Goal: Obtain resource: Obtain resource

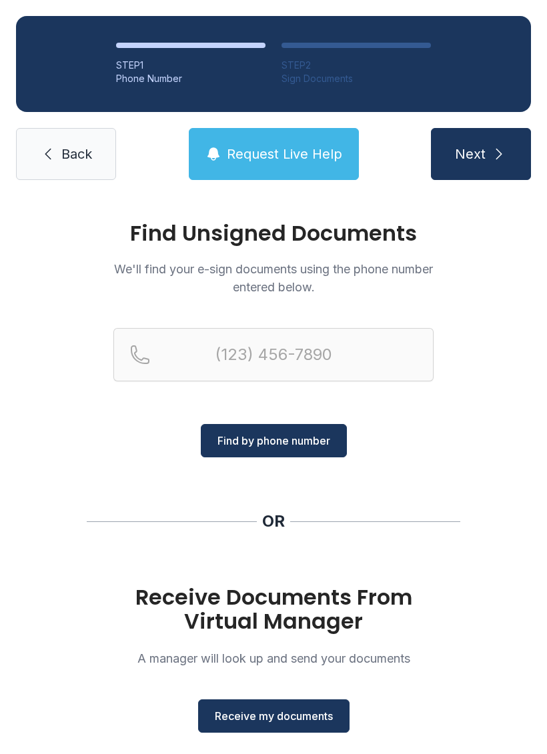
click at [231, 617] on h1 "Receive Documents From Virtual Manager" at bounding box center [273, 609] width 320 height 48
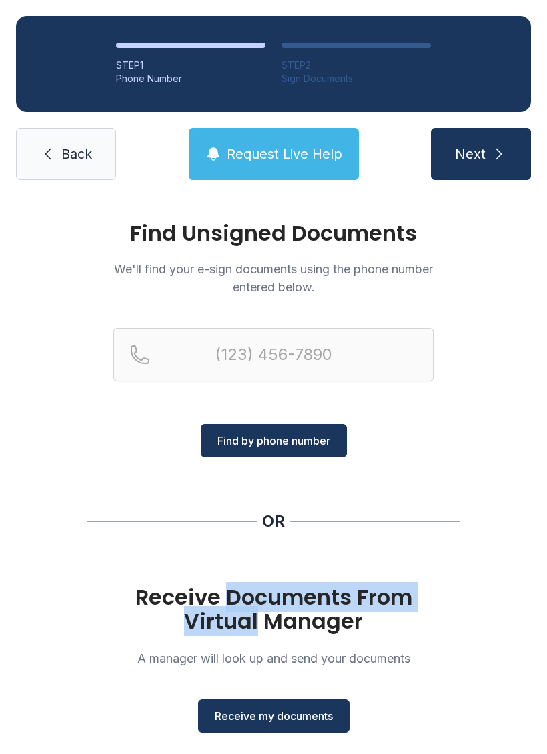
click at [170, 619] on h1 "Receive Documents From Virtual Manager" at bounding box center [273, 609] width 320 height 48
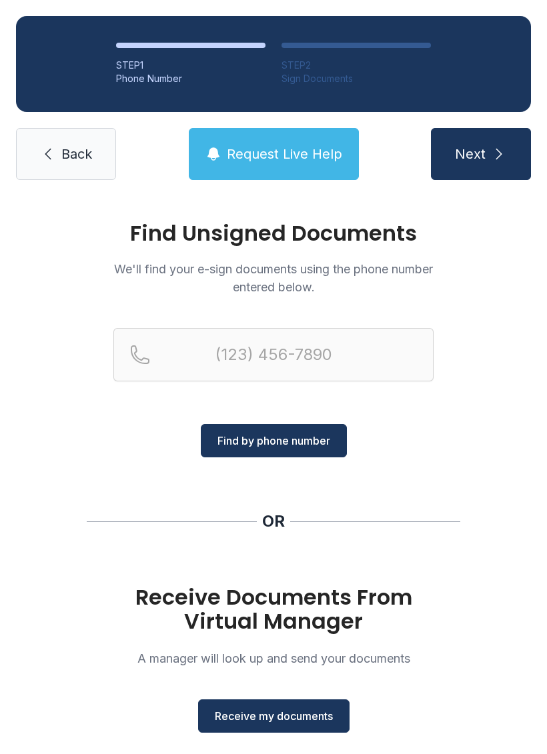
click at [294, 630] on h1 "Receive Documents From Virtual Manager" at bounding box center [273, 609] width 320 height 48
click at [269, 719] on span "Receive my documents" at bounding box center [274, 716] width 118 height 16
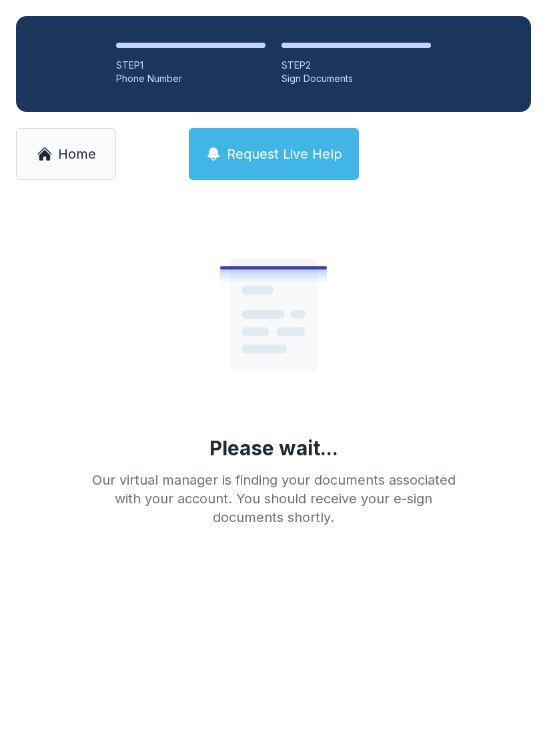
click at [76, 165] on link "Home" at bounding box center [66, 154] width 100 height 52
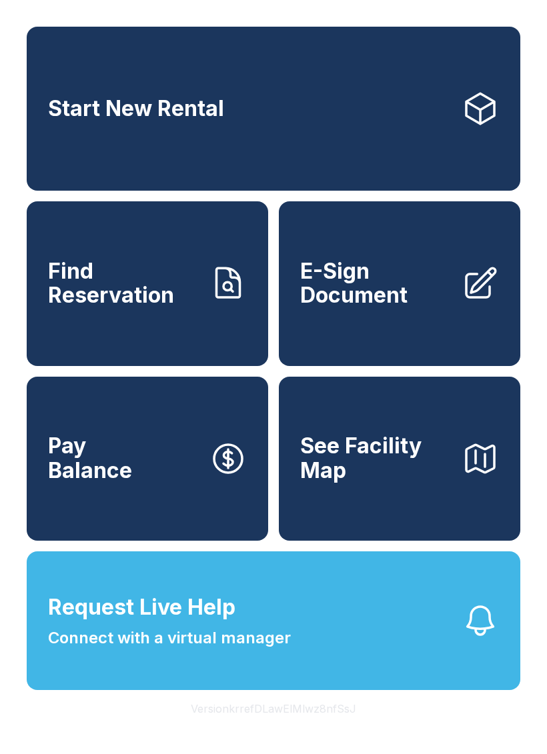
click at [352, 308] on span "E-Sign Document" at bounding box center [375, 283] width 151 height 49
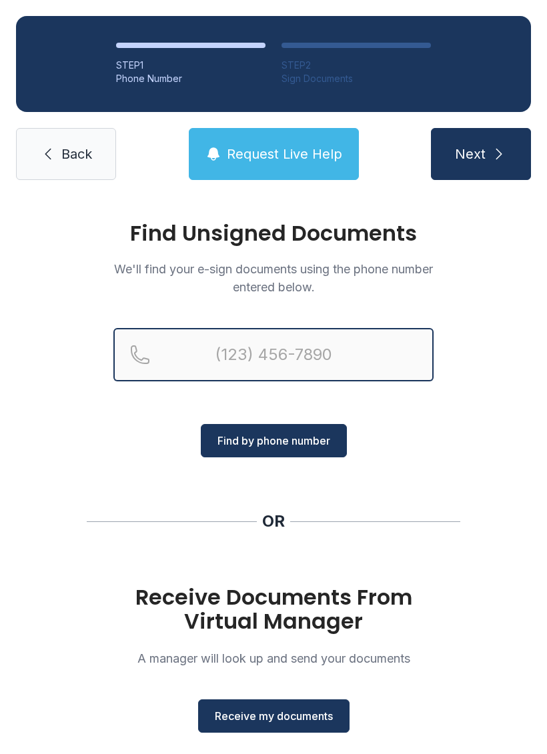
click at [205, 363] on input "Reservation phone number" at bounding box center [273, 354] width 320 height 53
type input "[PHONE_NUMBER]"
click at [480, 154] on button "Next" at bounding box center [481, 154] width 100 height 52
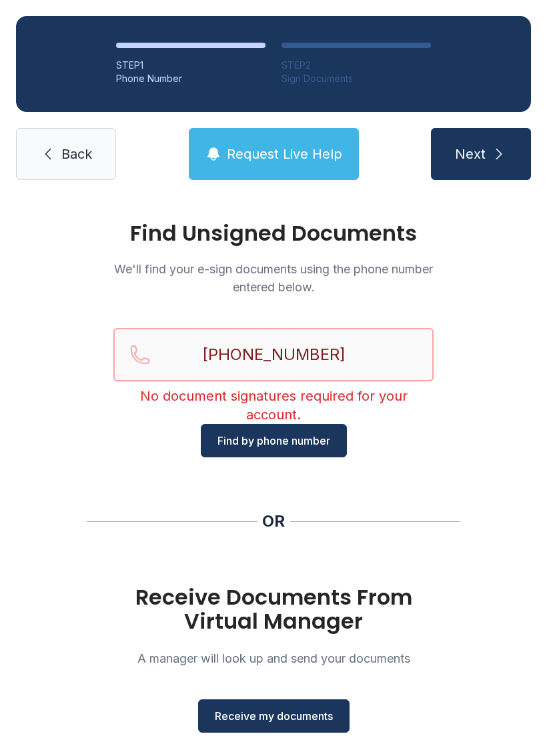
click at [480, 154] on button "Next" at bounding box center [481, 154] width 100 height 52
click at [60, 153] on link "Back" at bounding box center [66, 154] width 100 height 52
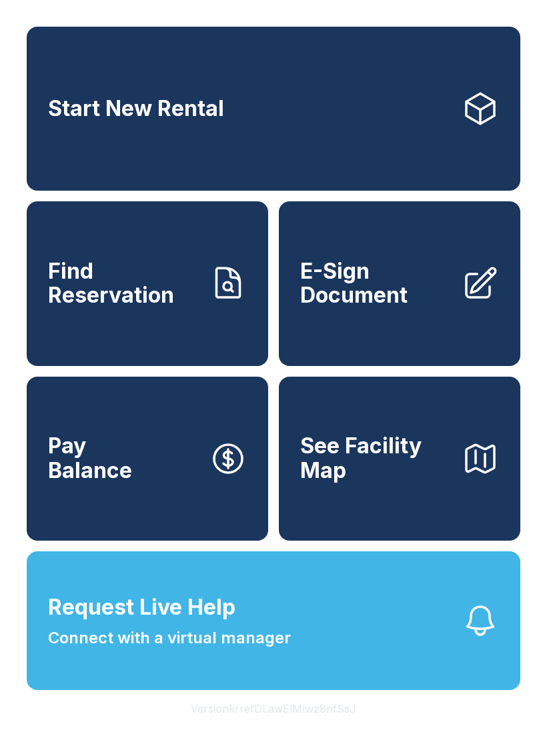
click at [386, 341] on link "E-Sign Document" at bounding box center [399, 283] width 241 height 164
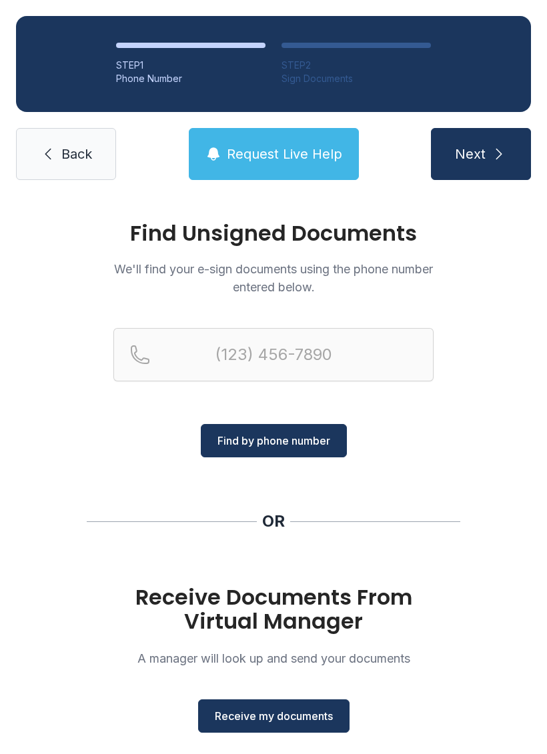
click at [77, 173] on link "Back" at bounding box center [66, 154] width 100 height 52
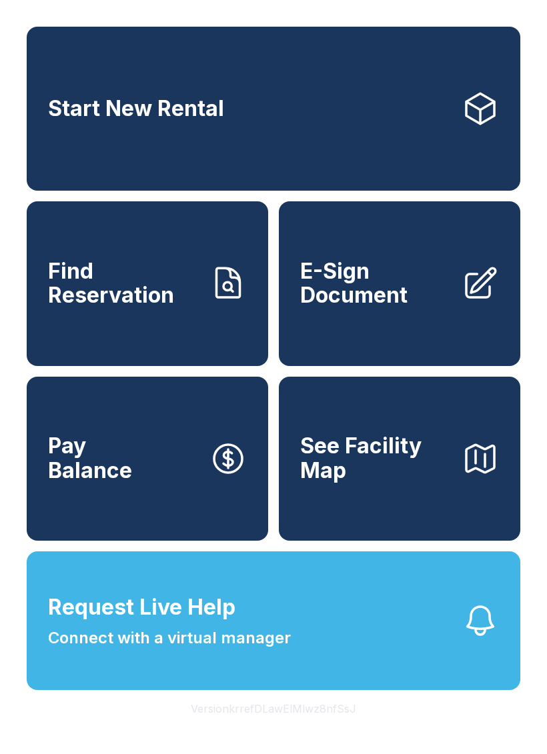
click at [383, 283] on span "E-Sign Document" at bounding box center [375, 283] width 151 height 49
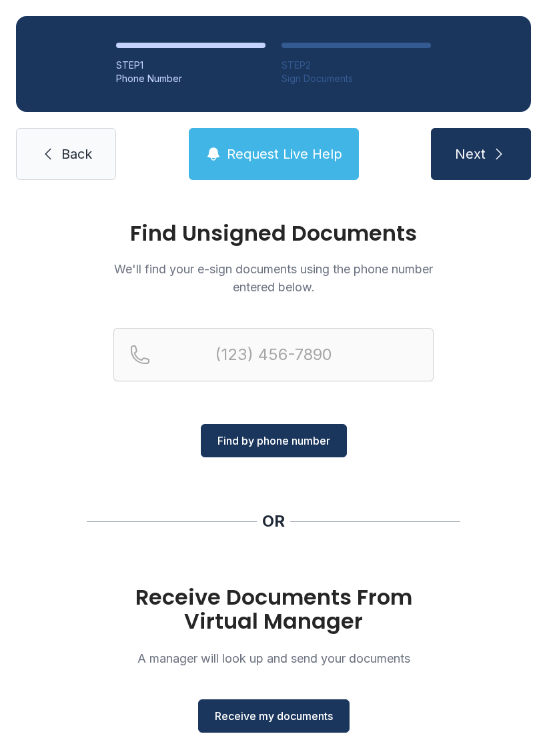
click at [219, 607] on h1 "Receive Documents From Virtual Manager" at bounding box center [273, 609] width 320 height 48
click at [237, 605] on h1 "Receive Documents From Virtual Manager" at bounding box center [273, 609] width 320 height 48
click at [263, 721] on span "Receive my documents" at bounding box center [274, 716] width 118 height 16
